Goal: Task Accomplishment & Management: Complete application form

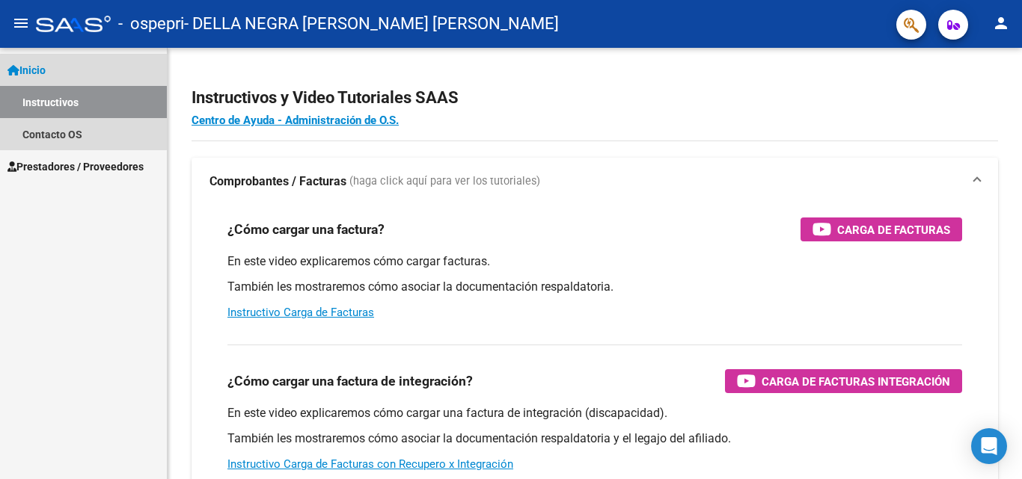
click at [35, 66] on span "Inicio" at bounding box center [26, 70] width 38 height 16
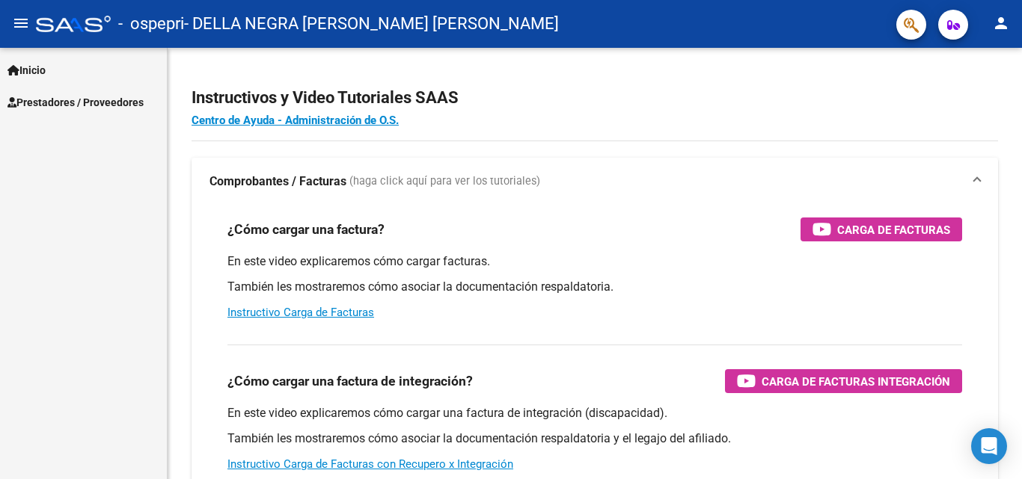
click at [22, 28] on mat-icon "menu" at bounding box center [21, 23] width 18 height 18
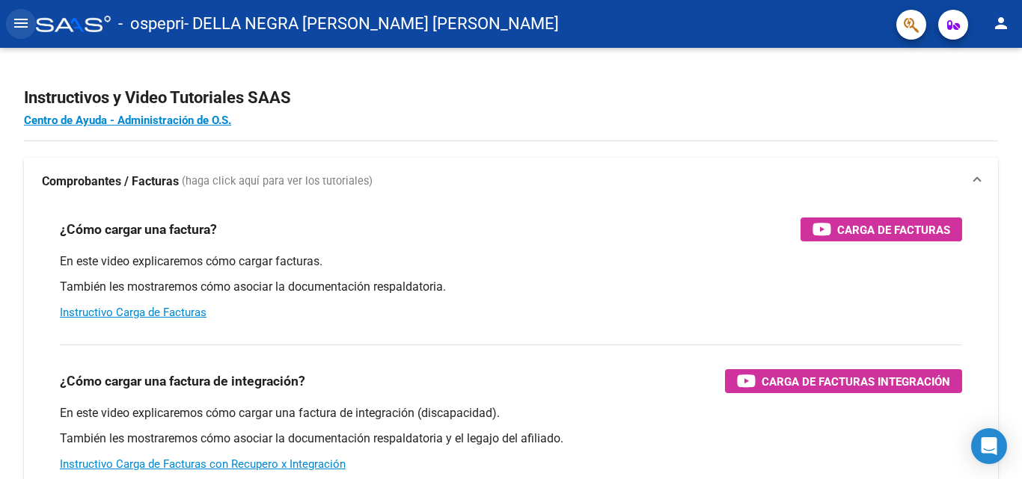
click at [22, 28] on mat-icon "menu" at bounding box center [21, 23] width 18 height 18
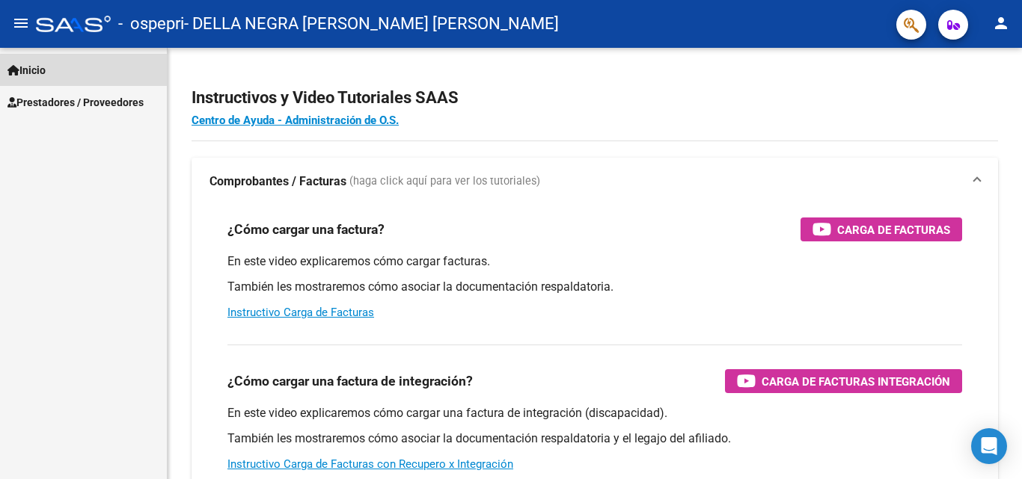
click at [29, 72] on span "Inicio" at bounding box center [26, 70] width 38 height 16
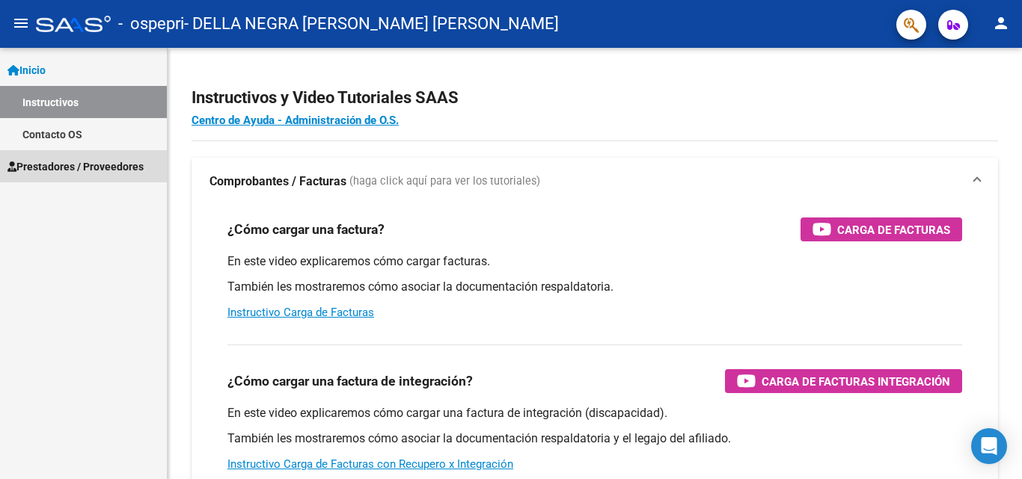
click at [67, 174] on span "Prestadores / Proveedores" at bounding box center [75, 167] width 136 height 16
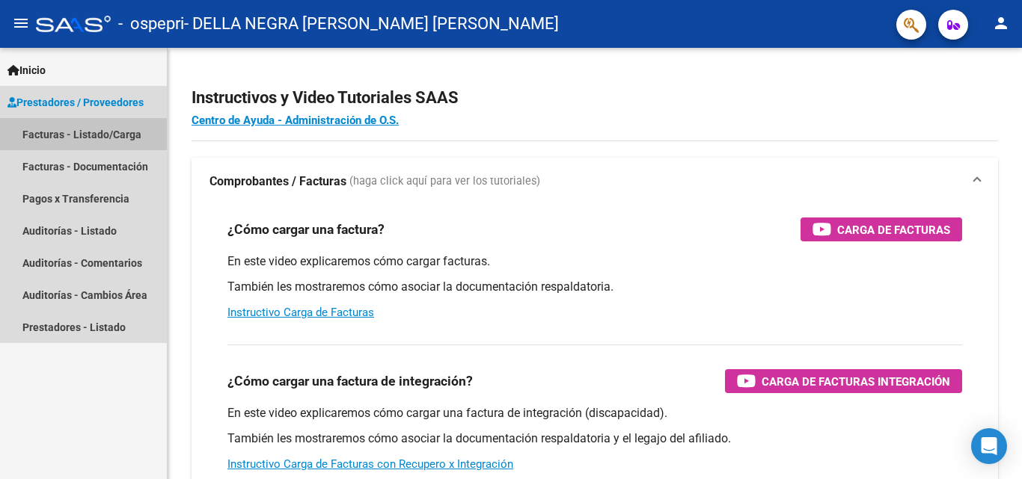
click at [106, 137] on link "Facturas - Listado/Carga" at bounding box center [83, 134] width 167 height 32
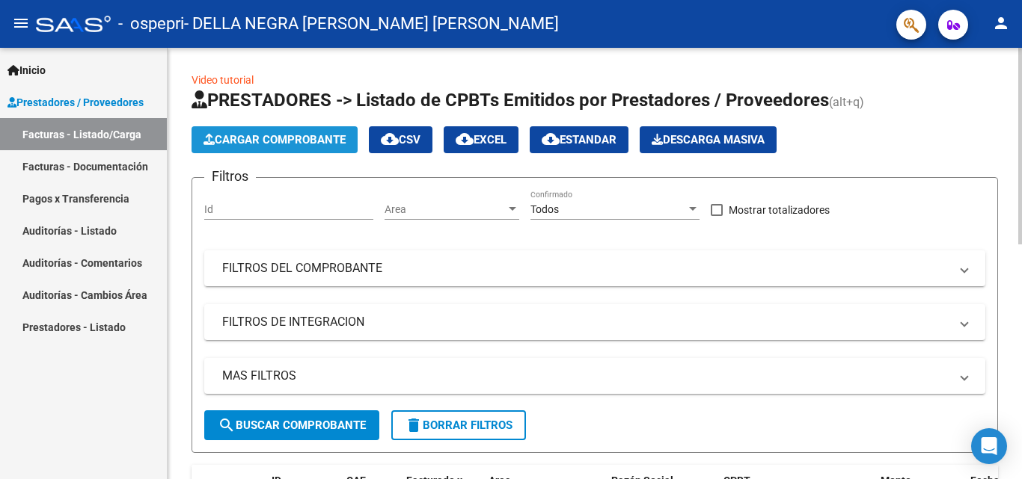
click at [296, 137] on span "Cargar Comprobante" at bounding box center [274, 139] width 142 height 13
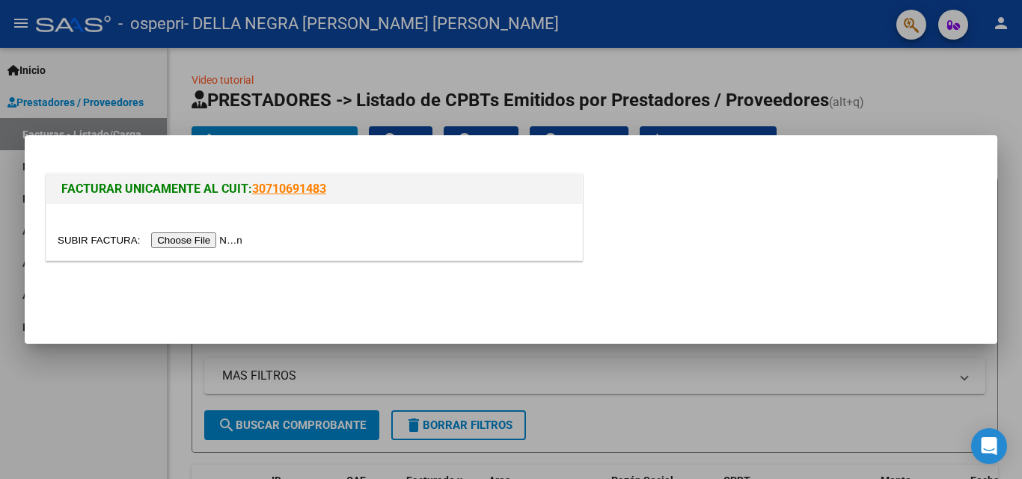
click at [209, 239] on input "file" at bounding box center [152, 241] width 189 height 16
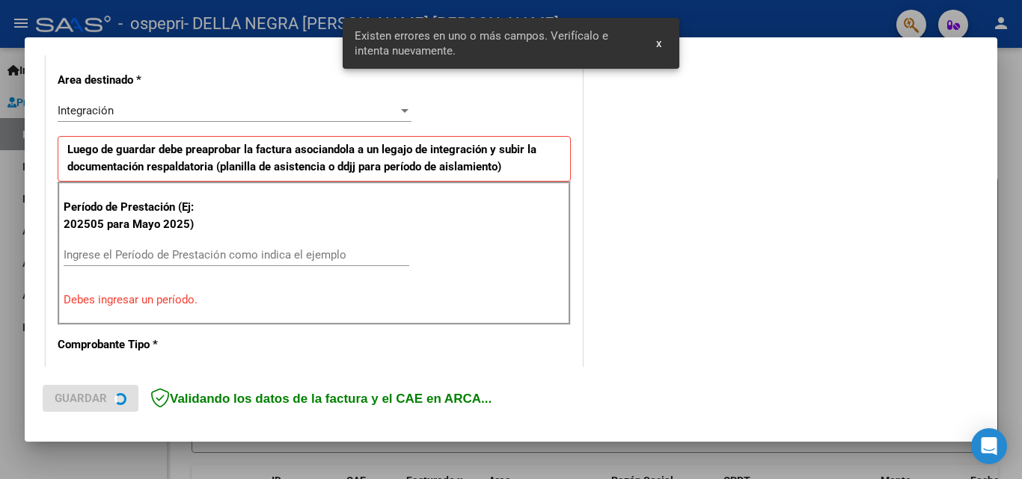
scroll to position [337, 0]
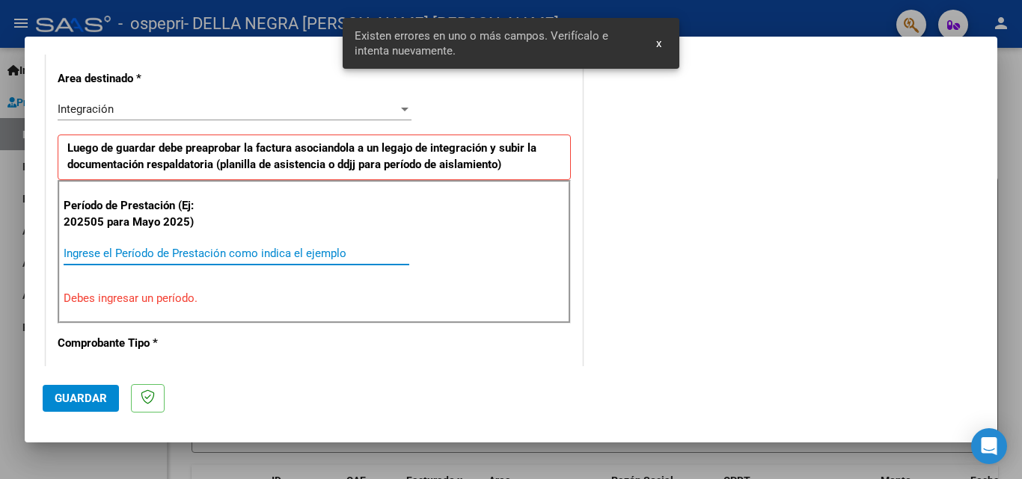
click at [171, 251] on input "Ingrese el Período de Prestación como indica el ejemplo" at bounding box center [237, 253] width 346 height 13
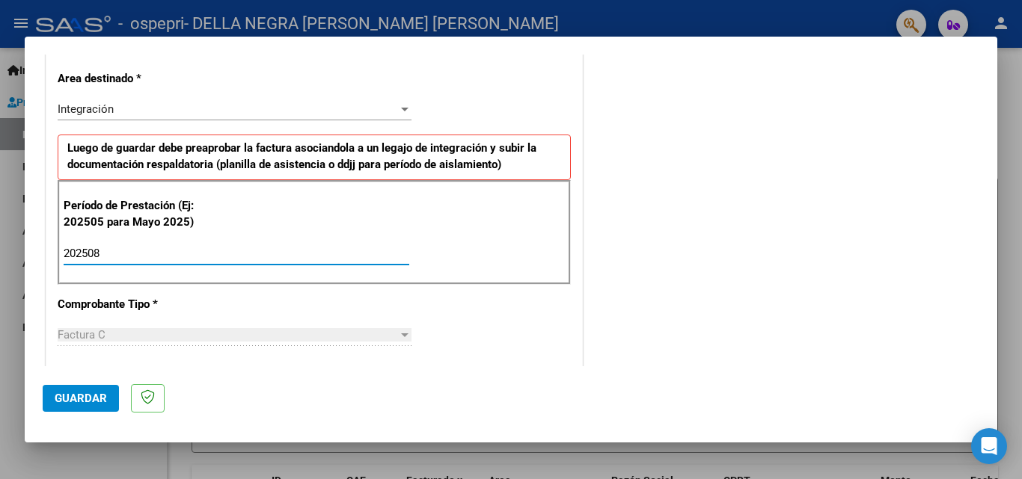
type input "202508"
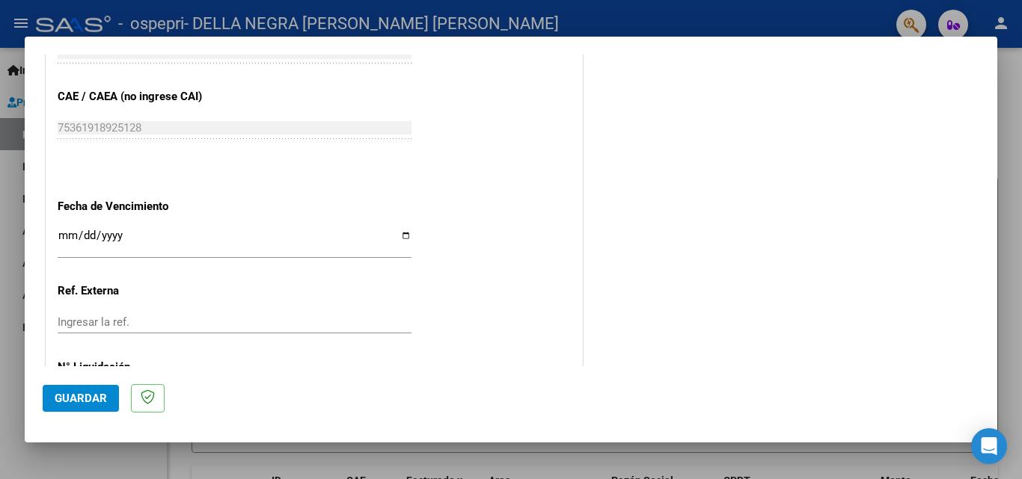
scroll to position [946, 0]
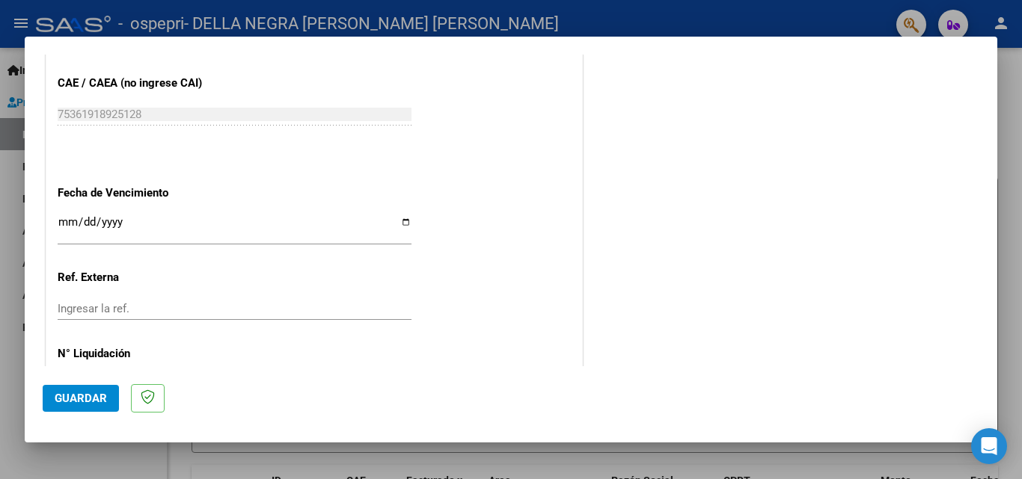
click at [63, 221] on input "Ingresar la fecha" at bounding box center [235, 228] width 354 height 24
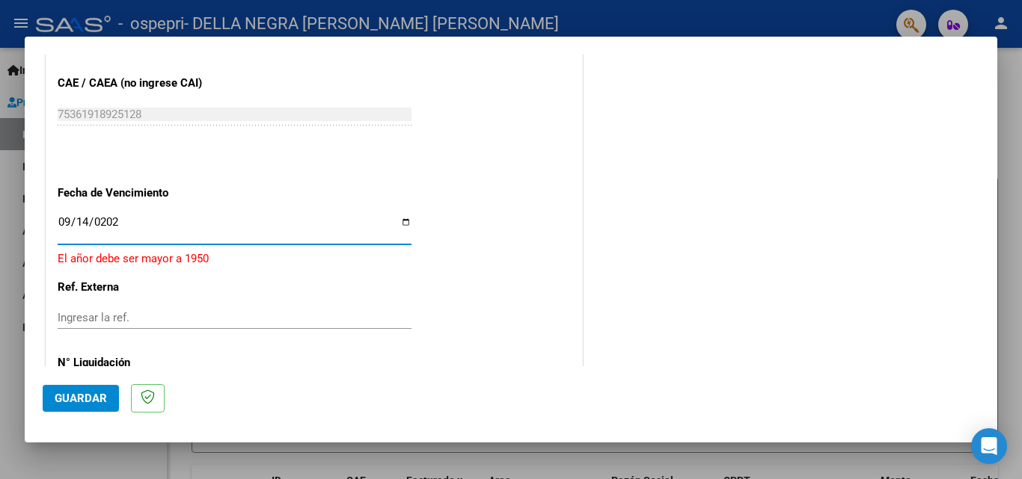
type input "[DATE]"
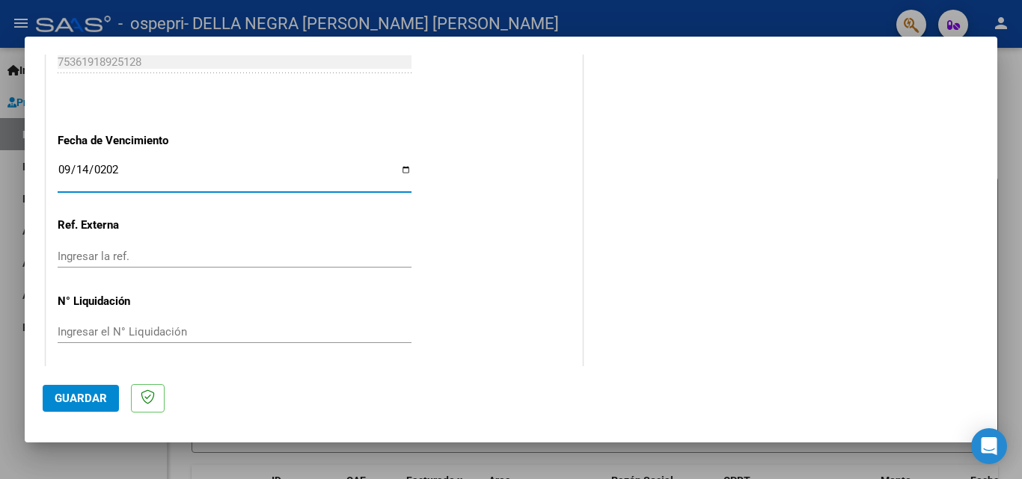
scroll to position [1004, 0]
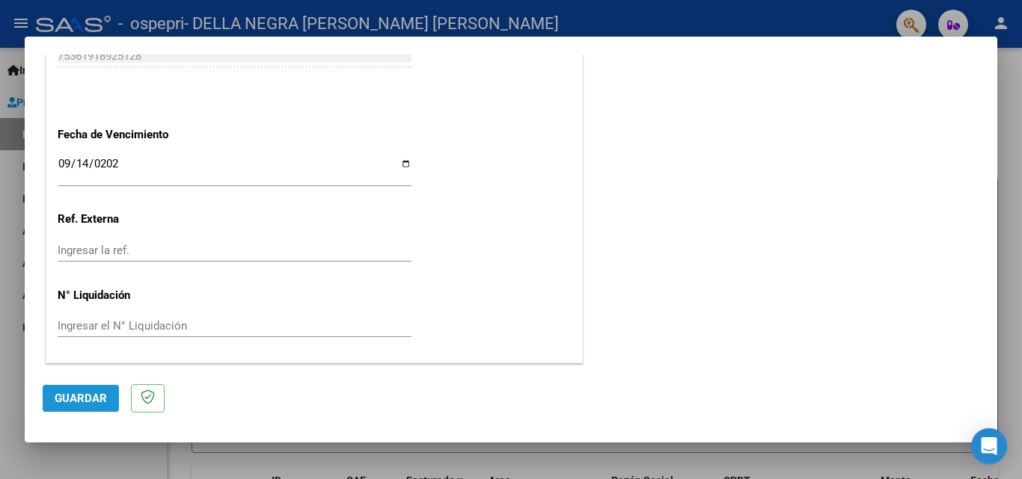
click at [90, 396] on span "Guardar" at bounding box center [81, 398] width 52 height 13
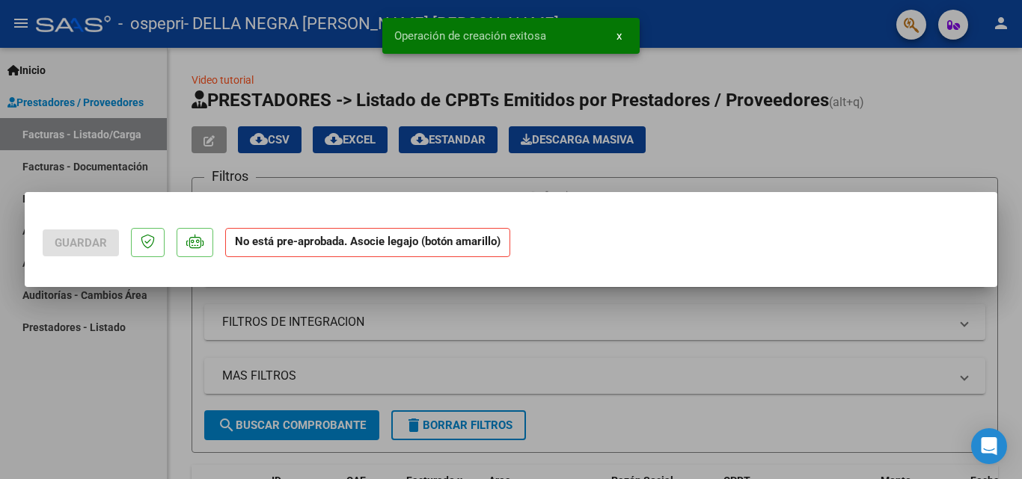
scroll to position [0, 0]
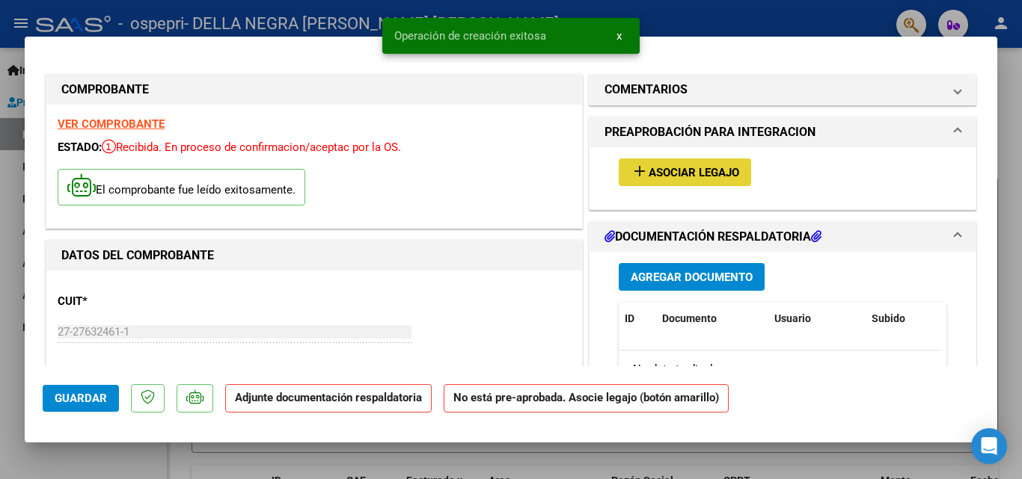
click at [672, 171] on span "Asociar Legajo" at bounding box center [693, 172] width 90 height 13
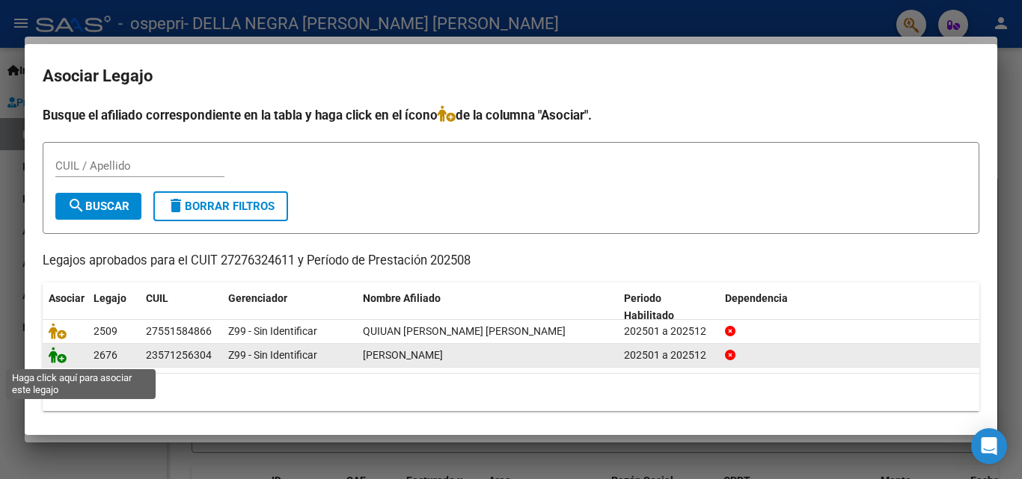
click at [61, 357] on icon at bounding box center [58, 355] width 18 height 16
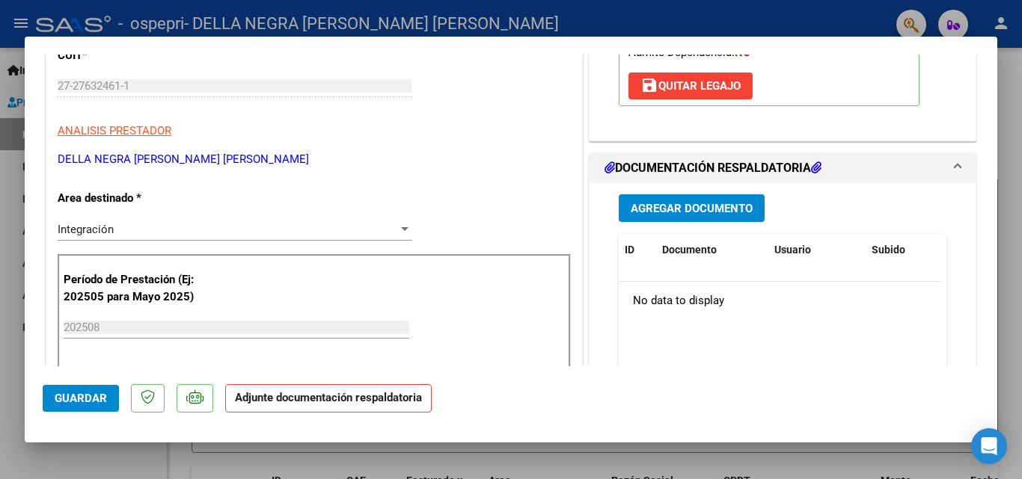
scroll to position [230, 0]
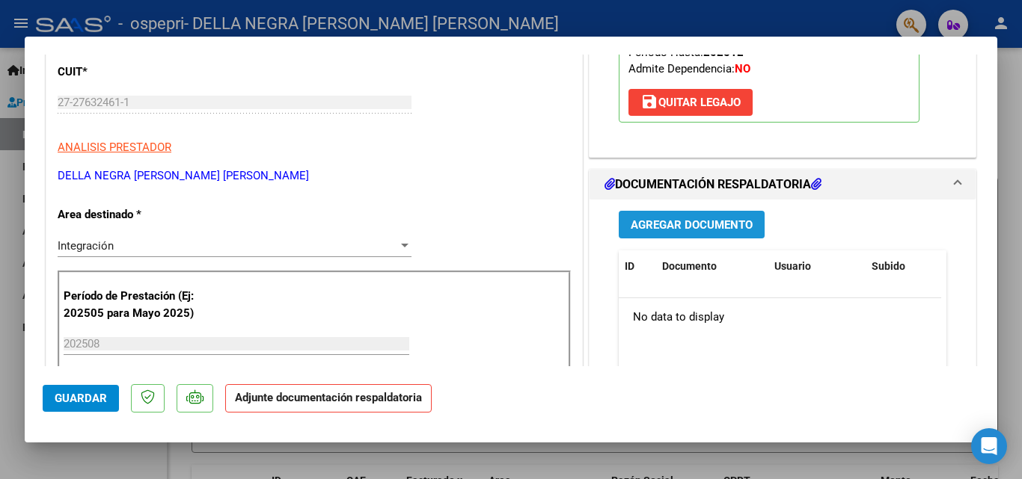
click at [678, 225] on span "Agregar Documento" at bounding box center [691, 224] width 122 height 13
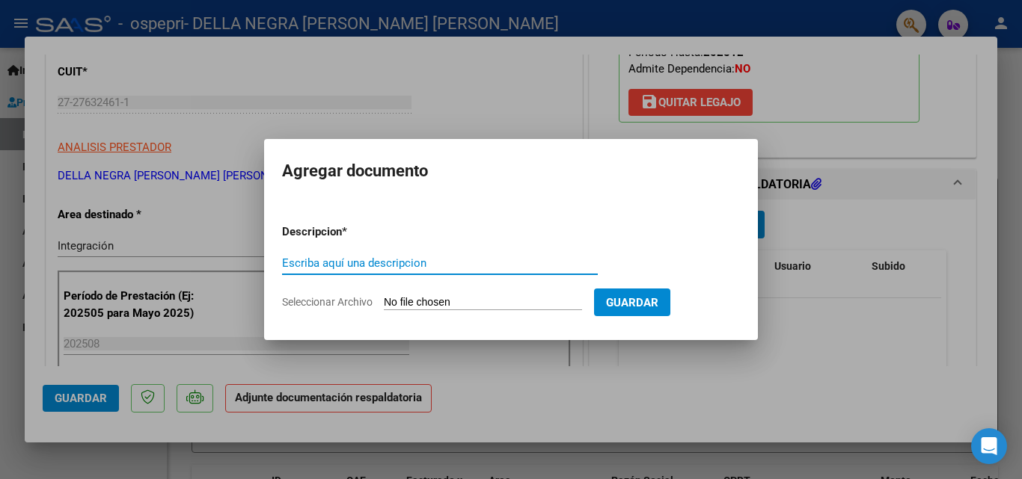
click at [428, 301] on input "Seleccionar Archivo" at bounding box center [483, 303] width 198 height 14
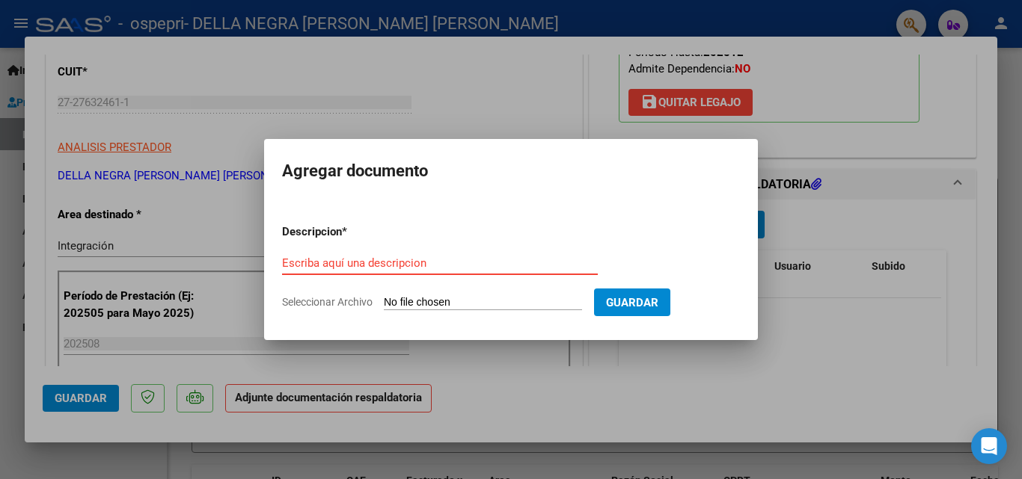
click at [311, 266] on input "Escriba aquí una descripcion" at bounding box center [440, 263] width 316 height 13
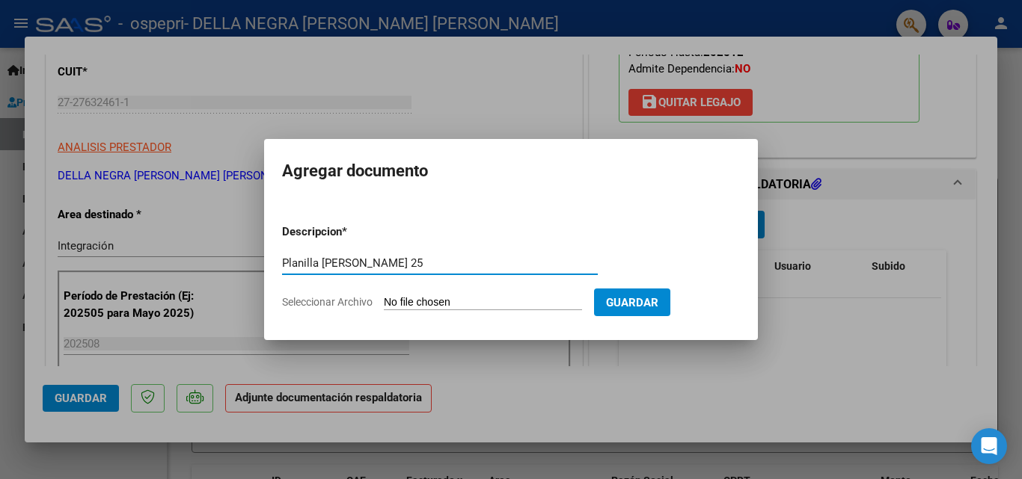
type input "Planilla [PERSON_NAME] 25"
click at [482, 301] on input "Seleccionar Archivo" at bounding box center [483, 303] width 198 height 14
type input "C:\fakepath\ospepri [PERSON_NAME] psic [PERSON_NAME] 25.pdf"
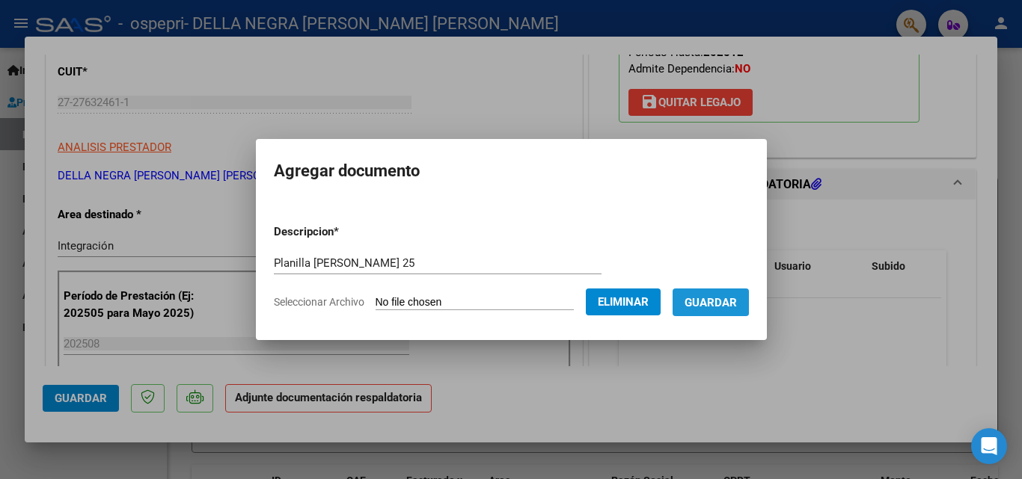
click at [717, 298] on span "Guardar" at bounding box center [710, 302] width 52 height 13
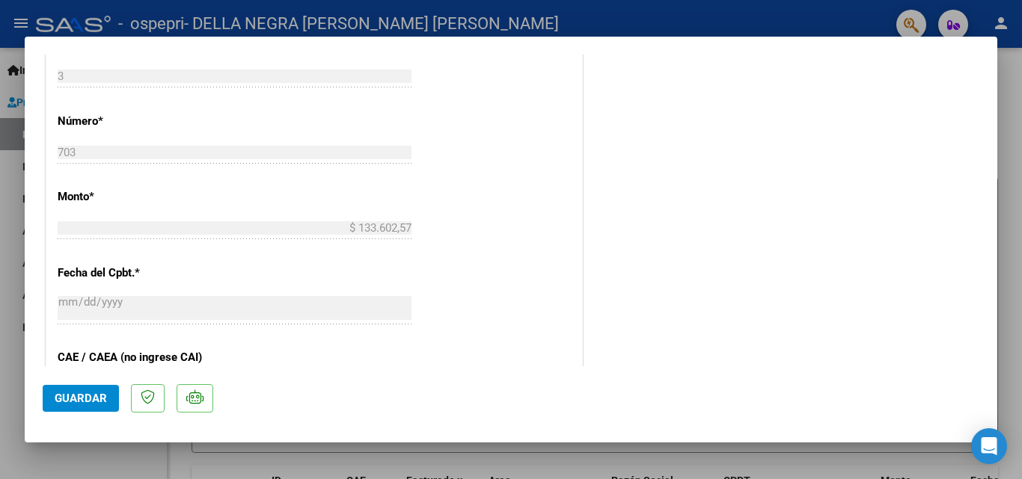
scroll to position [1027, 0]
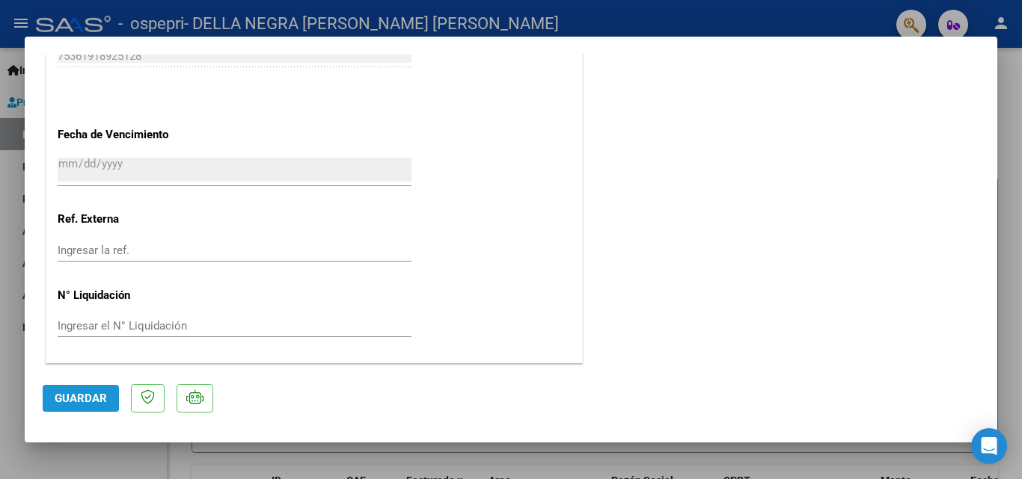
click at [83, 396] on span "Guardar" at bounding box center [81, 398] width 52 height 13
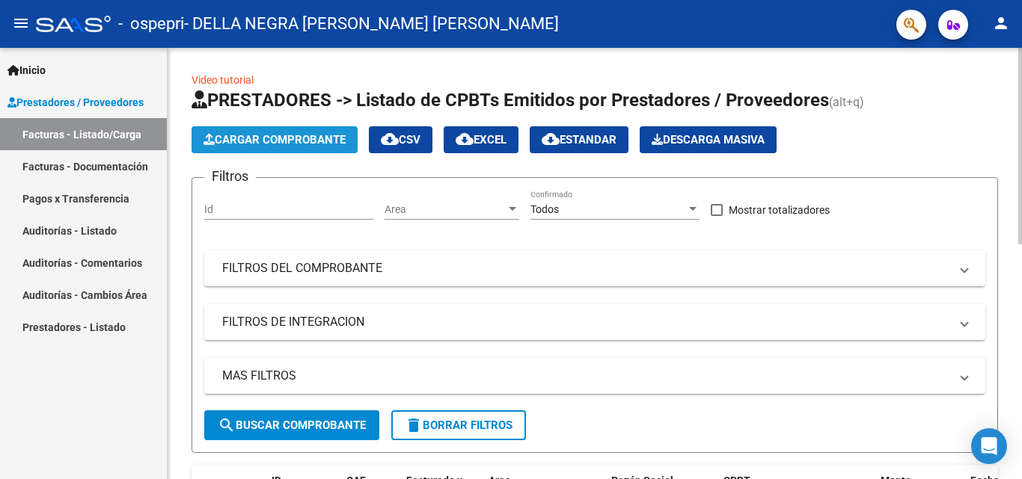
click at [273, 139] on span "Cargar Comprobante" at bounding box center [274, 139] width 142 height 13
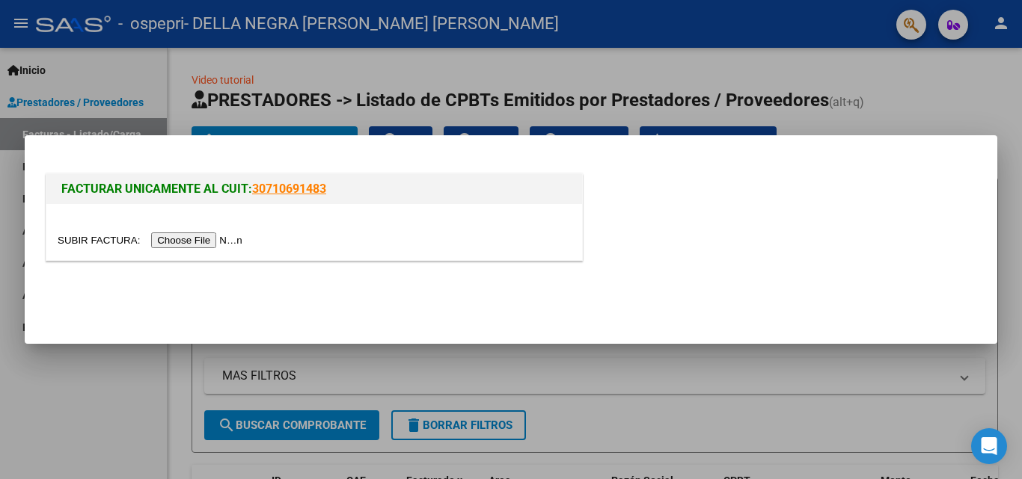
click at [215, 239] on input "file" at bounding box center [152, 241] width 189 height 16
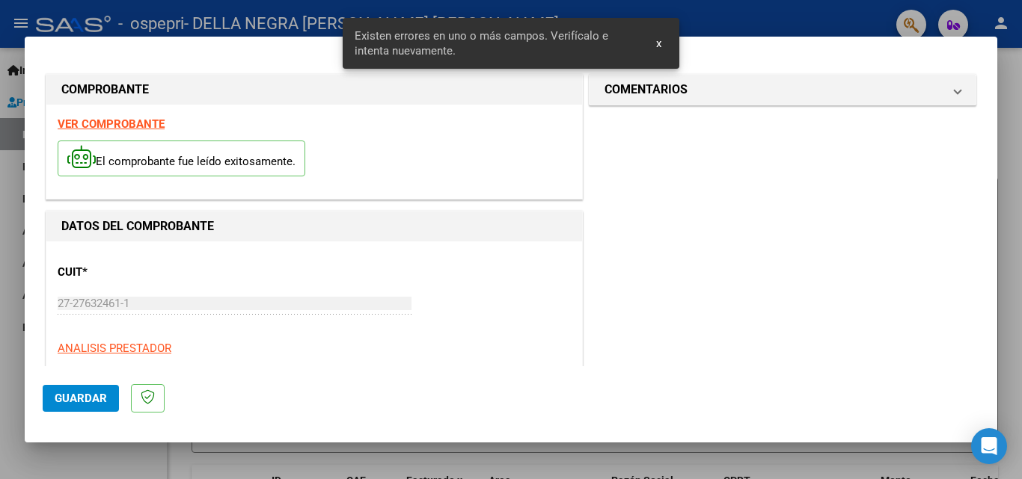
scroll to position [365, 0]
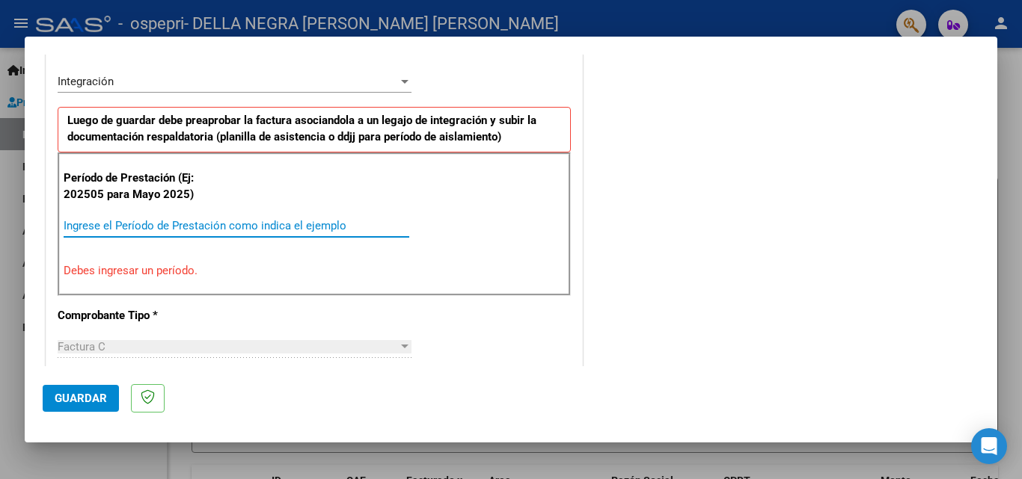
click at [258, 224] on input "Ingrese el Período de Prestación como indica el ejemplo" at bounding box center [237, 225] width 346 height 13
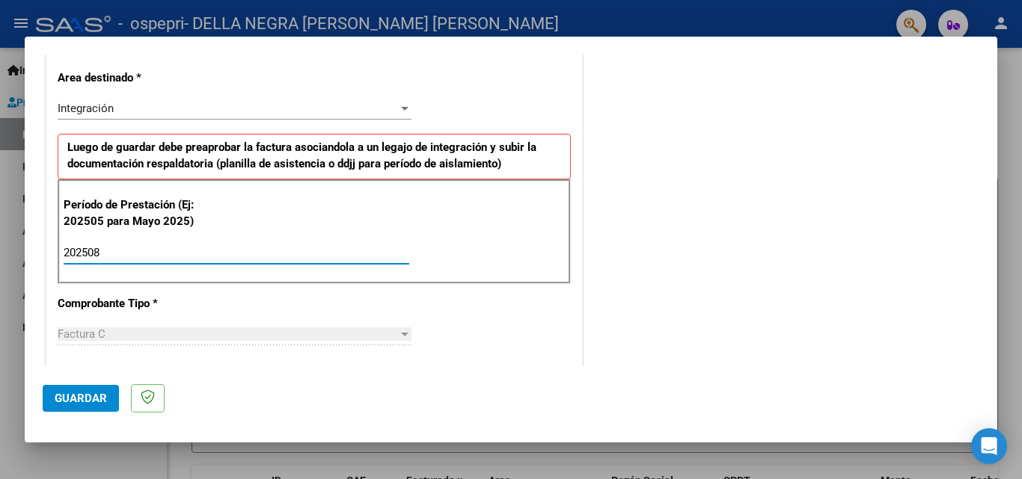
scroll to position [285, 0]
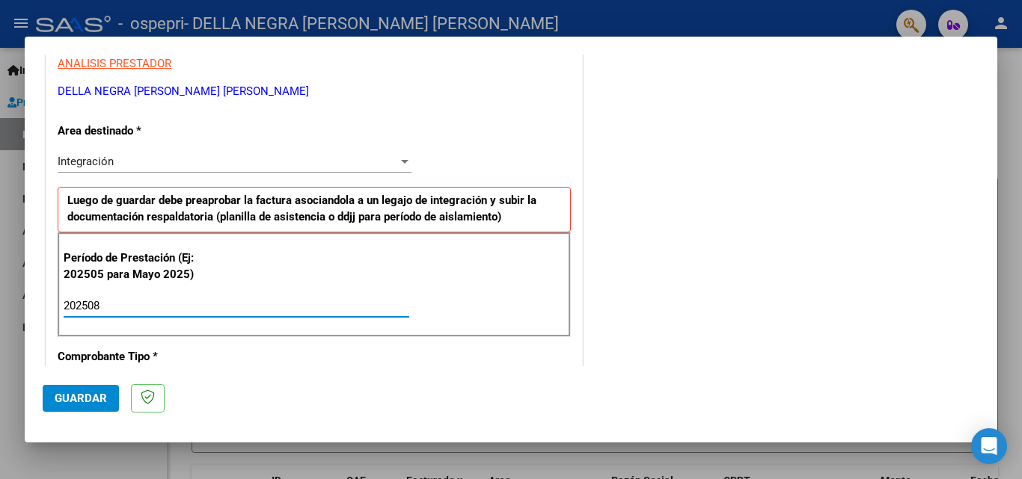
type input "202508"
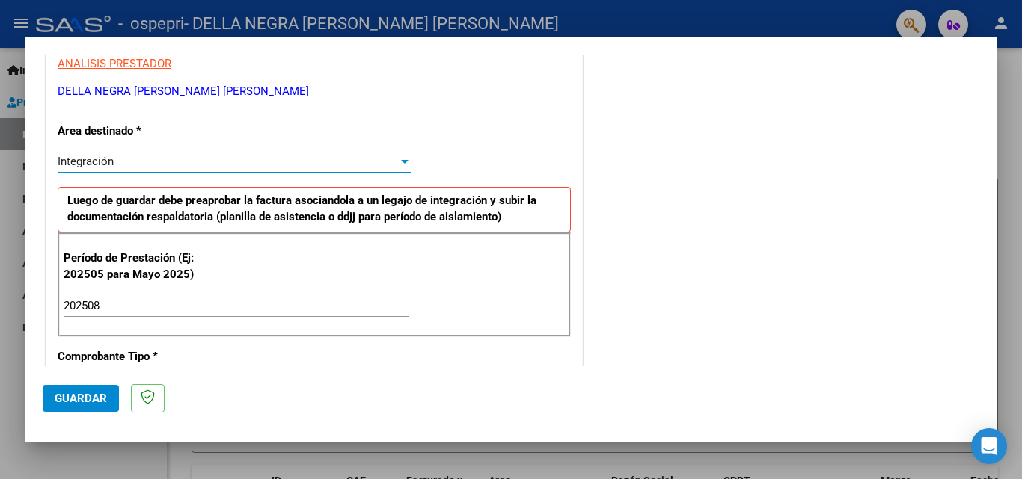
click at [400, 165] on div at bounding box center [404, 162] width 13 height 12
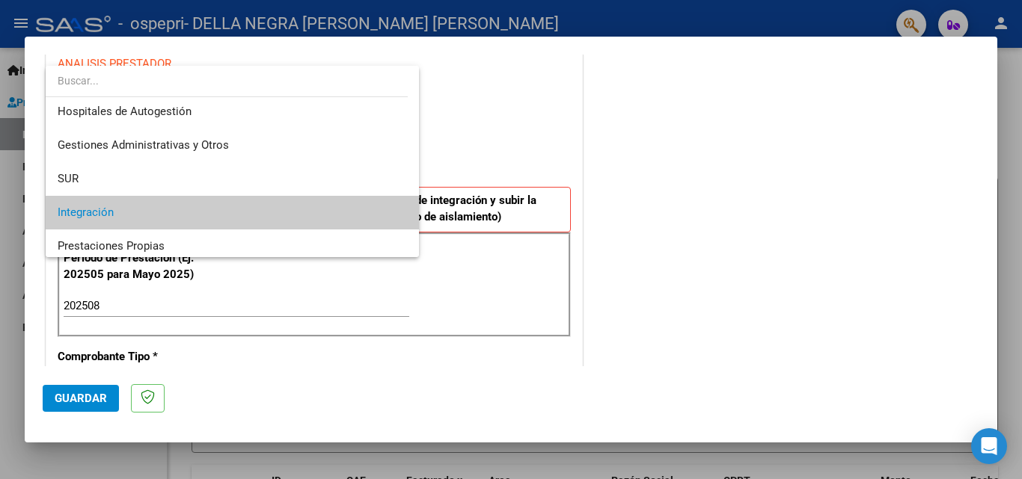
scroll to position [0, 0]
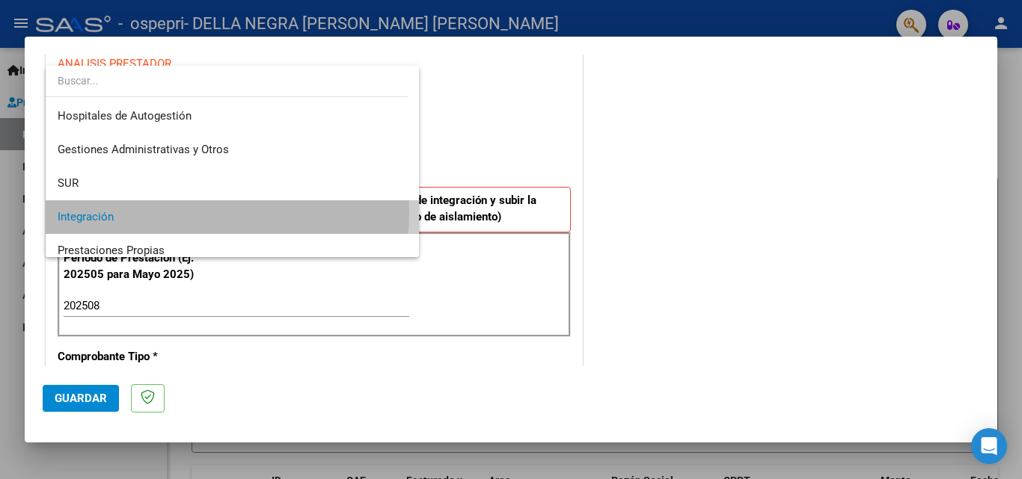
click at [143, 212] on span "Integración" at bounding box center [232, 217] width 349 height 34
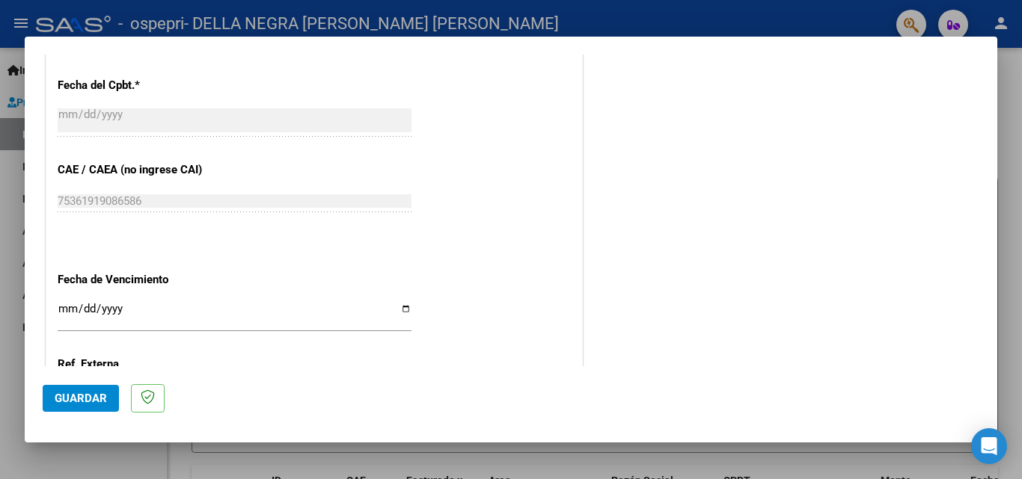
scroll to position [888, 0]
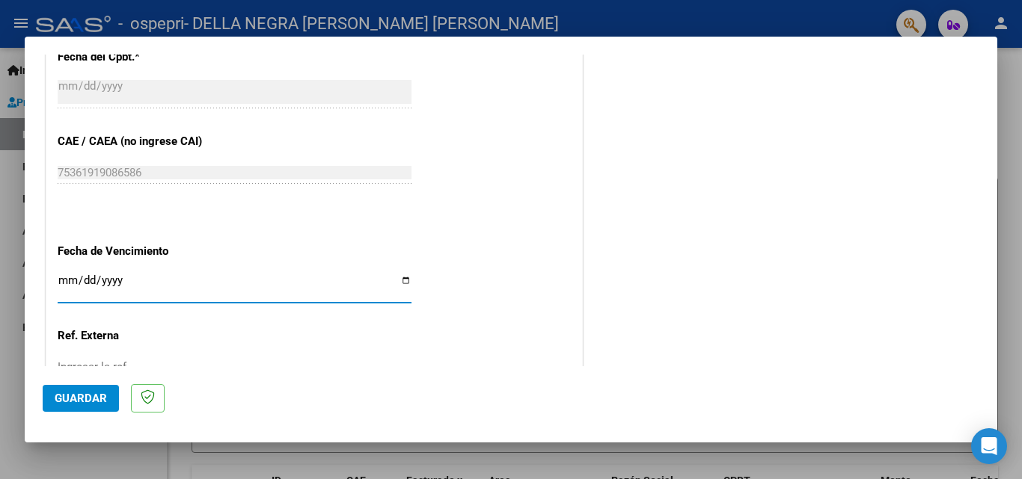
click at [61, 280] on input "Ingresar la fecha" at bounding box center [235, 286] width 354 height 24
type input "[DATE]"
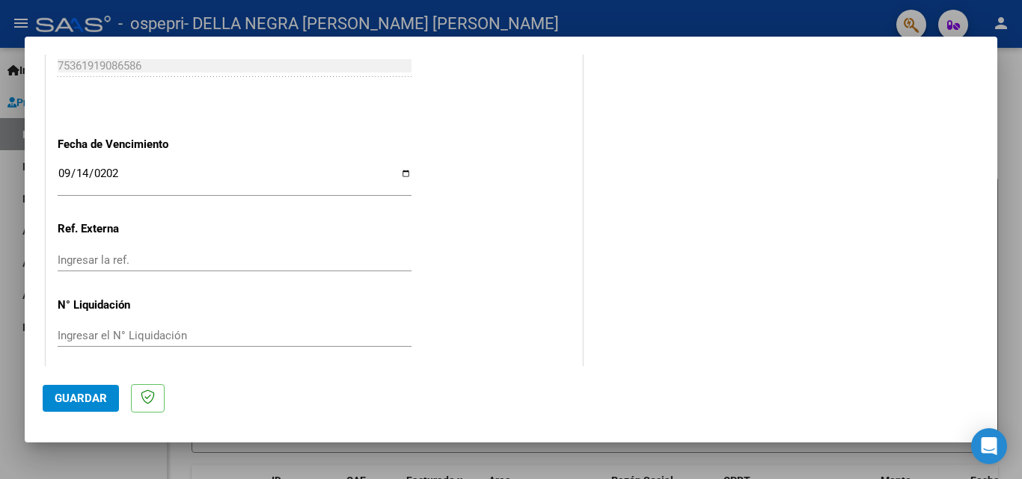
scroll to position [1004, 0]
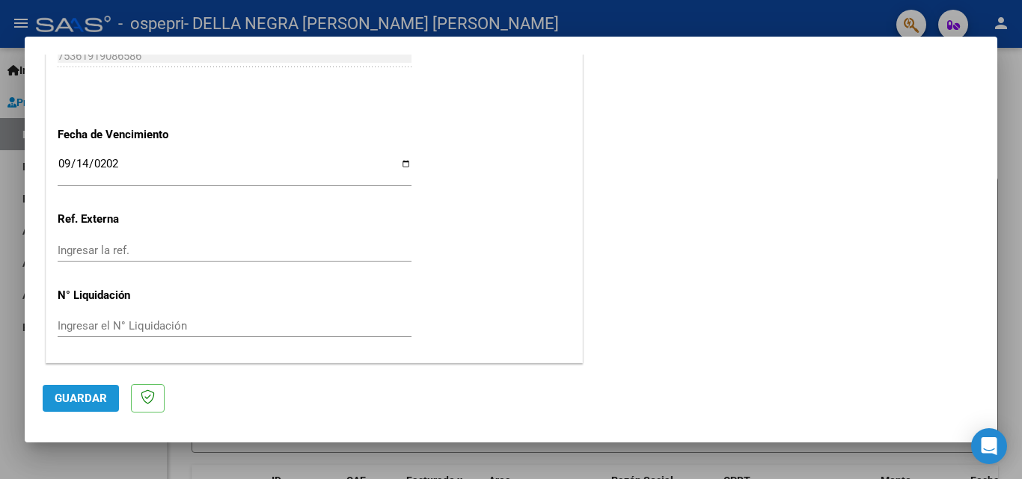
click at [82, 396] on span "Guardar" at bounding box center [81, 398] width 52 height 13
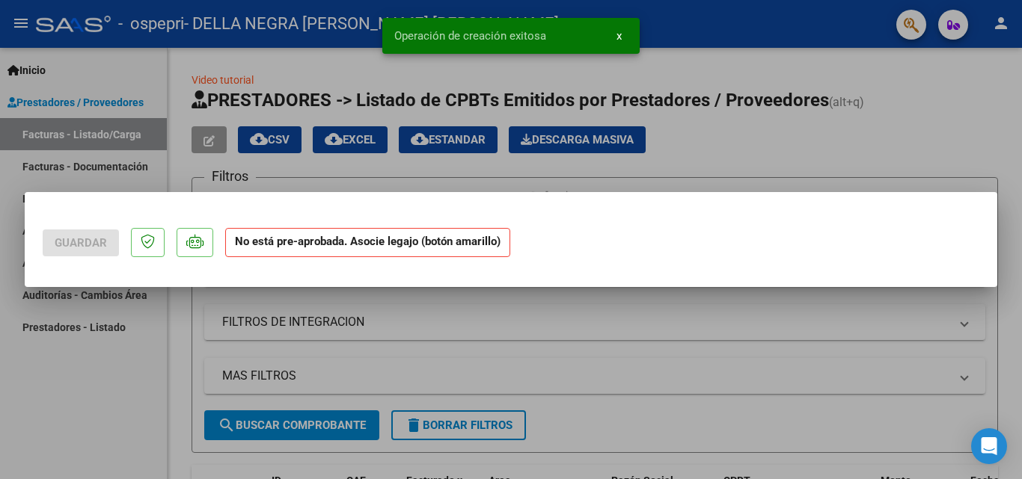
scroll to position [0, 0]
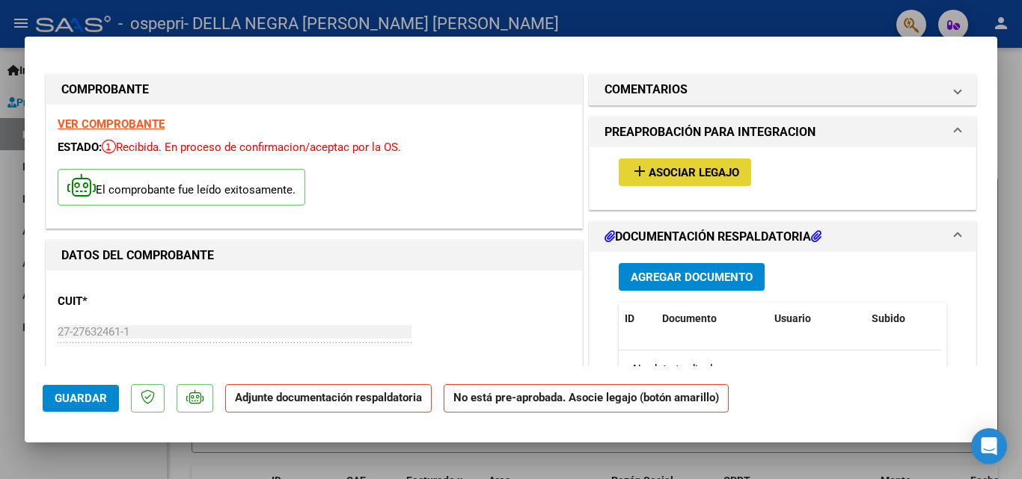
click at [652, 171] on span "Asociar Legajo" at bounding box center [693, 172] width 90 height 13
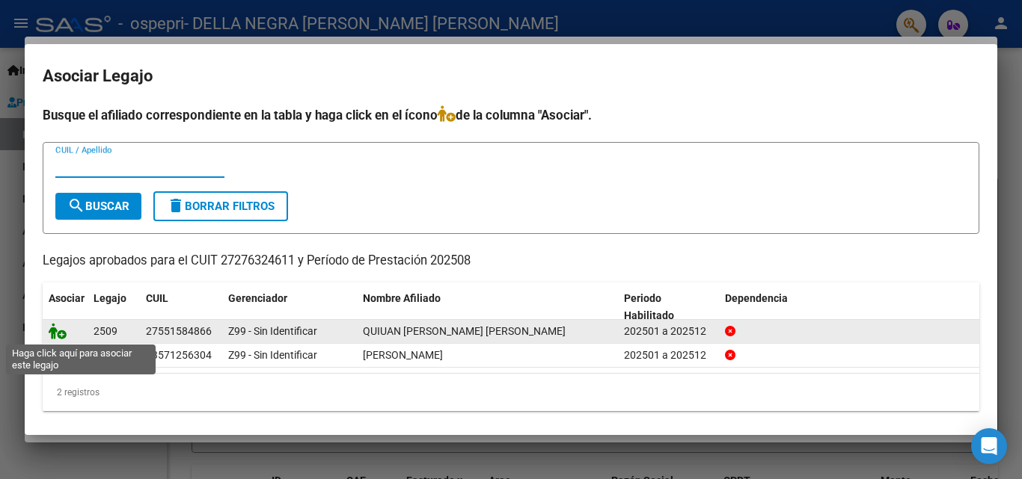
click at [61, 334] on icon at bounding box center [58, 331] width 18 height 16
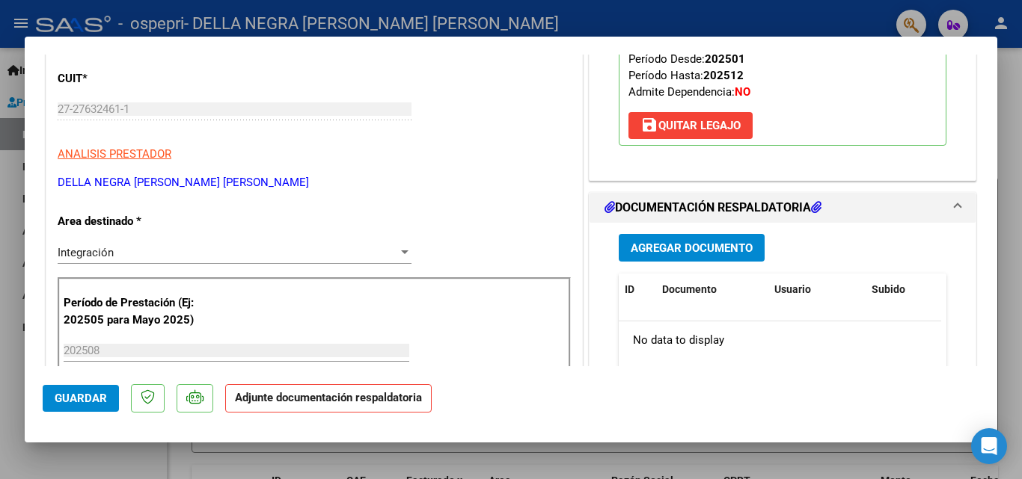
scroll to position [245, 0]
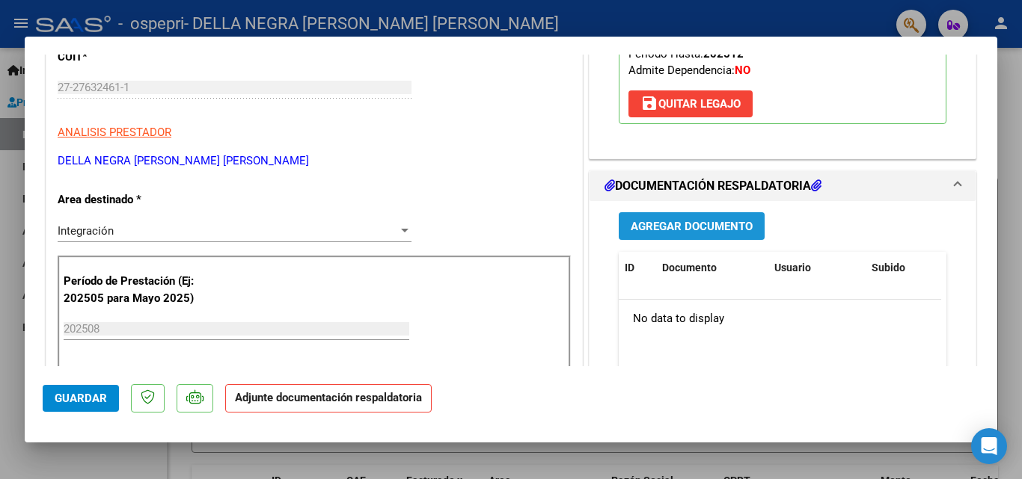
click at [688, 220] on span "Agregar Documento" at bounding box center [691, 226] width 122 height 13
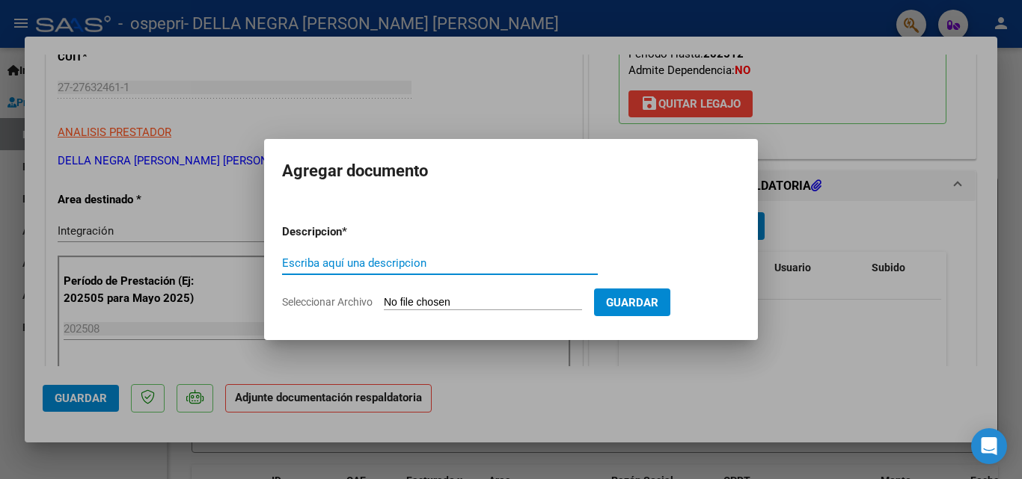
click at [387, 264] on input "Escriba aquí una descripcion" at bounding box center [440, 263] width 316 height 13
type input "pl Quiuan agosto 25"
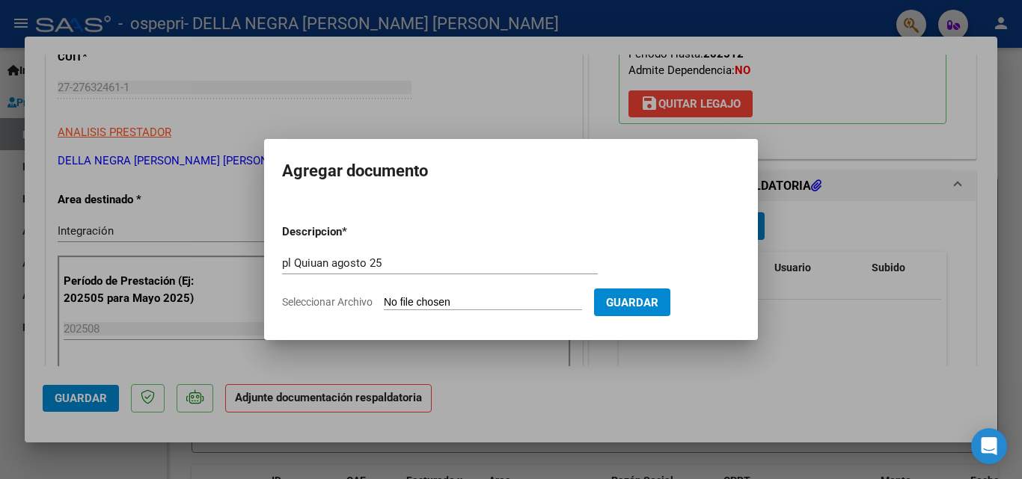
click at [479, 303] on input "Seleccionar Archivo" at bounding box center [483, 303] width 198 height 14
type input "C:\fakepath\[GEOGRAPHIC_DATA] agosto Psic 25.pdf"
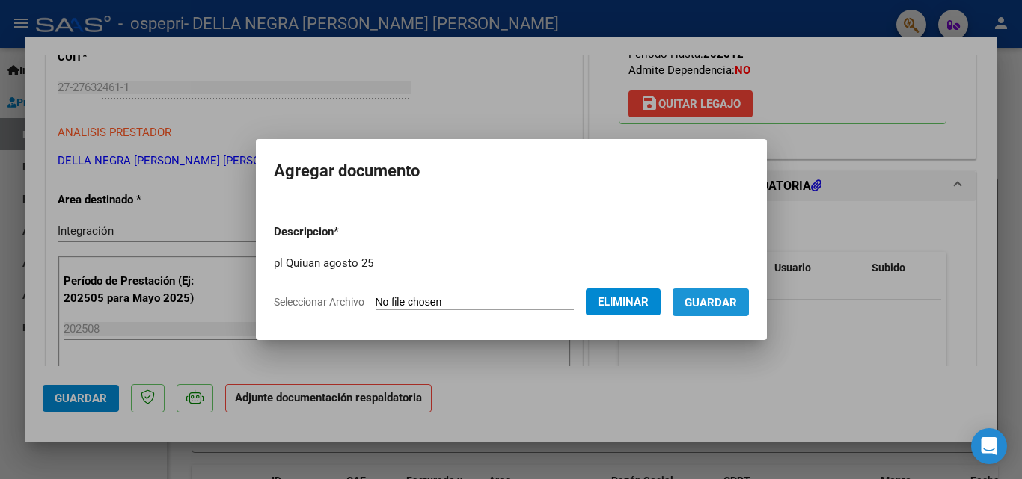
click at [714, 307] on span "Guardar" at bounding box center [710, 302] width 52 height 13
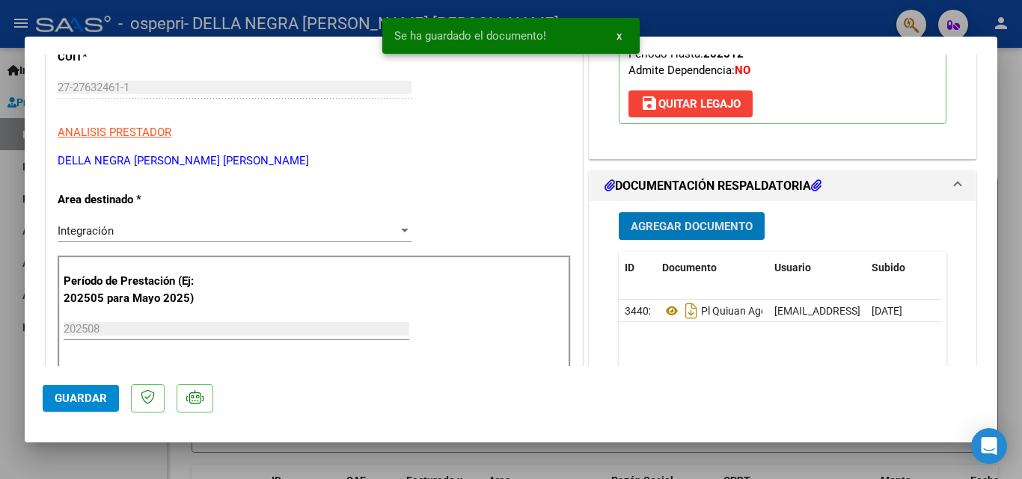
scroll to position [1027, 0]
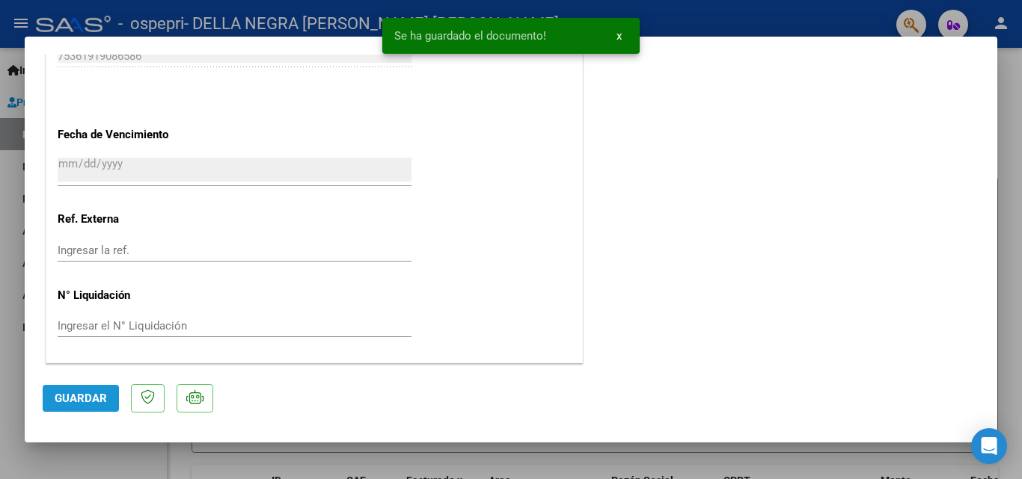
click at [67, 395] on span "Guardar" at bounding box center [81, 398] width 52 height 13
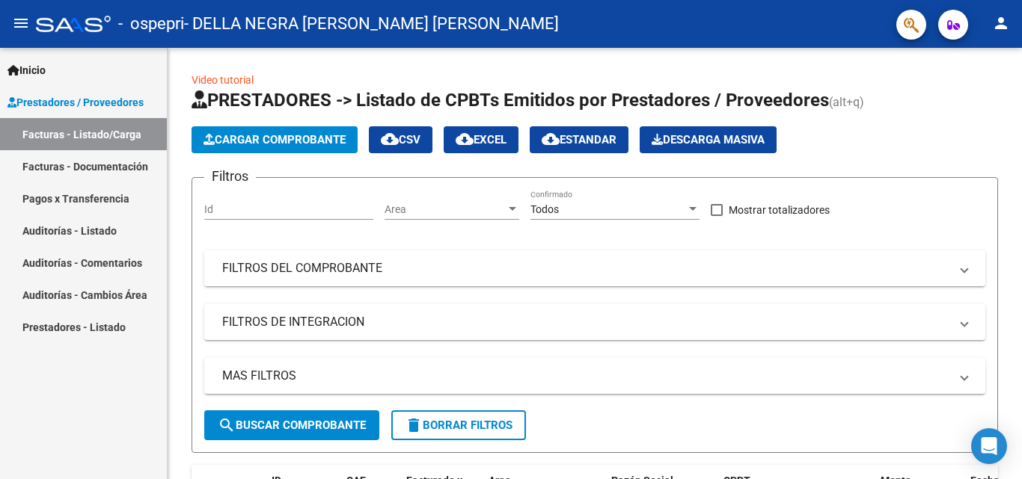
click at [109, 166] on link "Facturas - Documentación" at bounding box center [83, 166] width 167 height 32
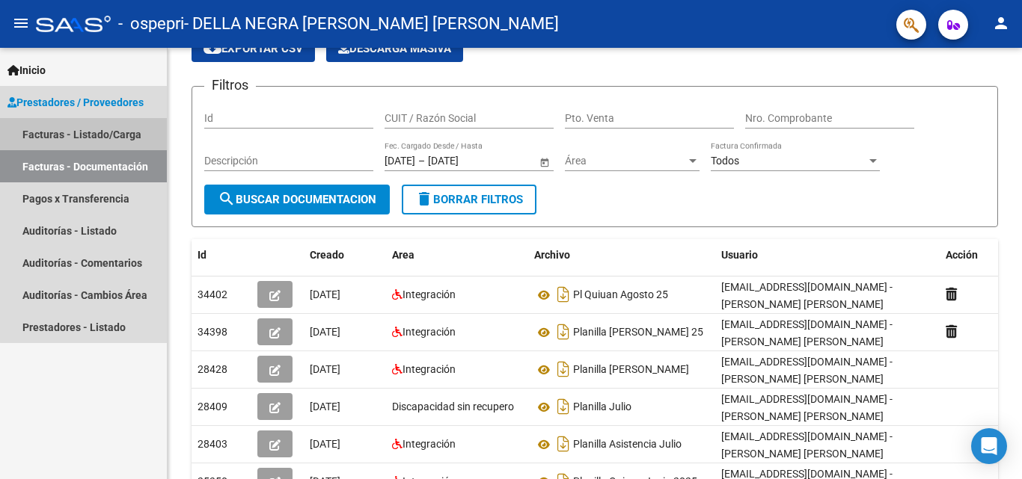
click at [111, 134] on link "Facturas - Listado/Carga" at bounding box center [83, 134] width 167 height 32
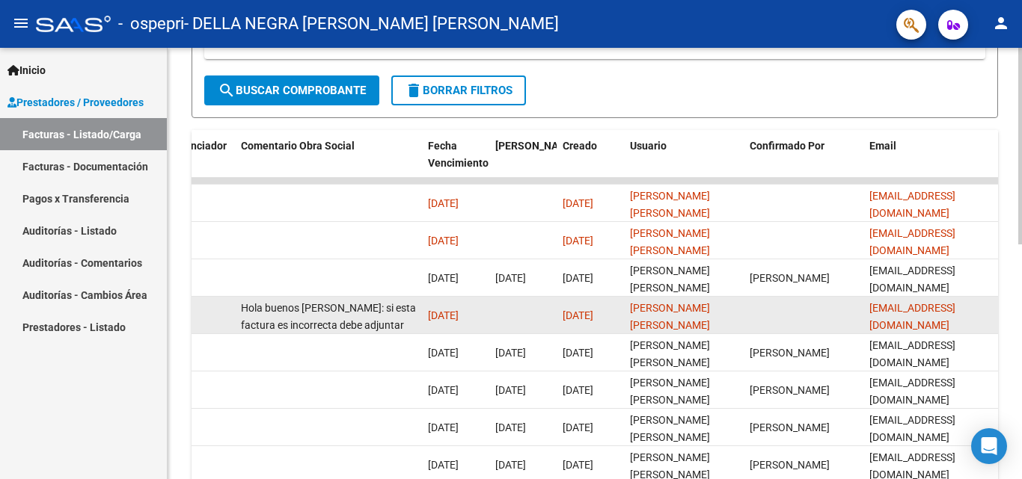
scroll to position [0, 2347]
